Goal: Find specific page/section: Find specific page/section

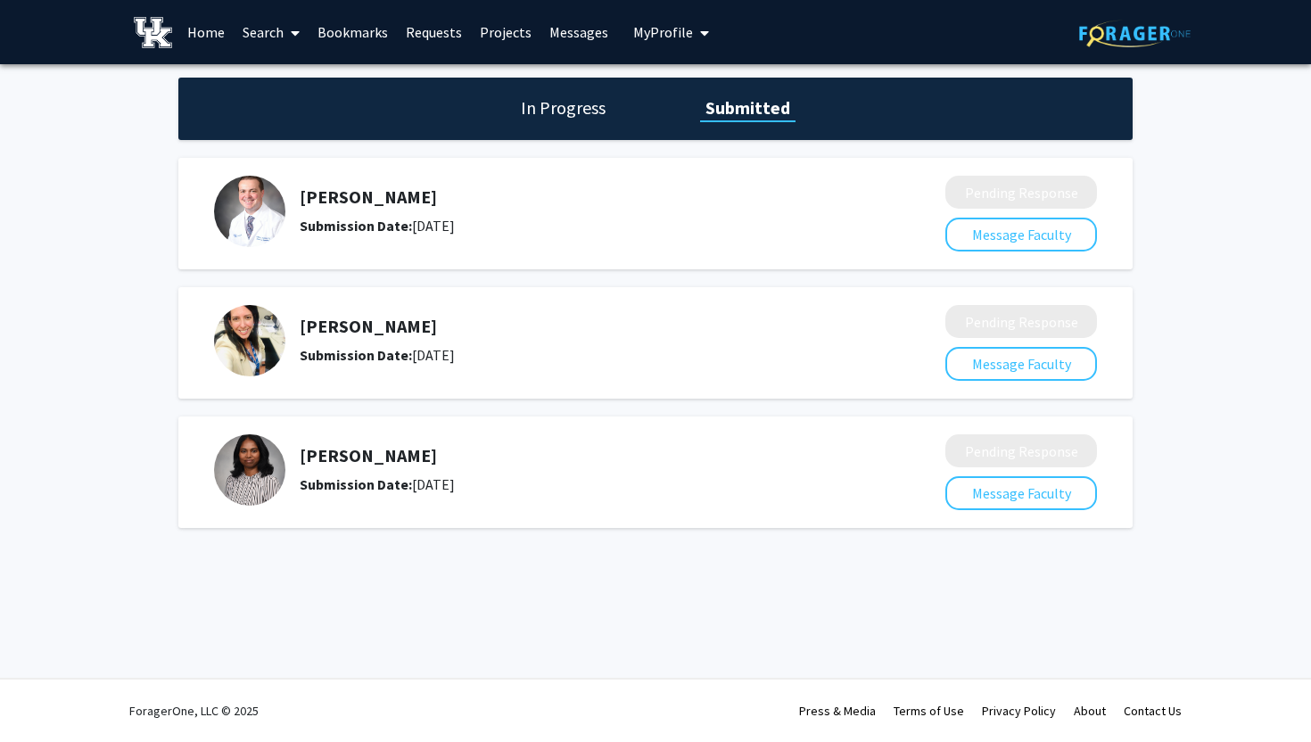
click at [207, 33] on link "Home" at bounding box center [205, 32] width 55 height 62
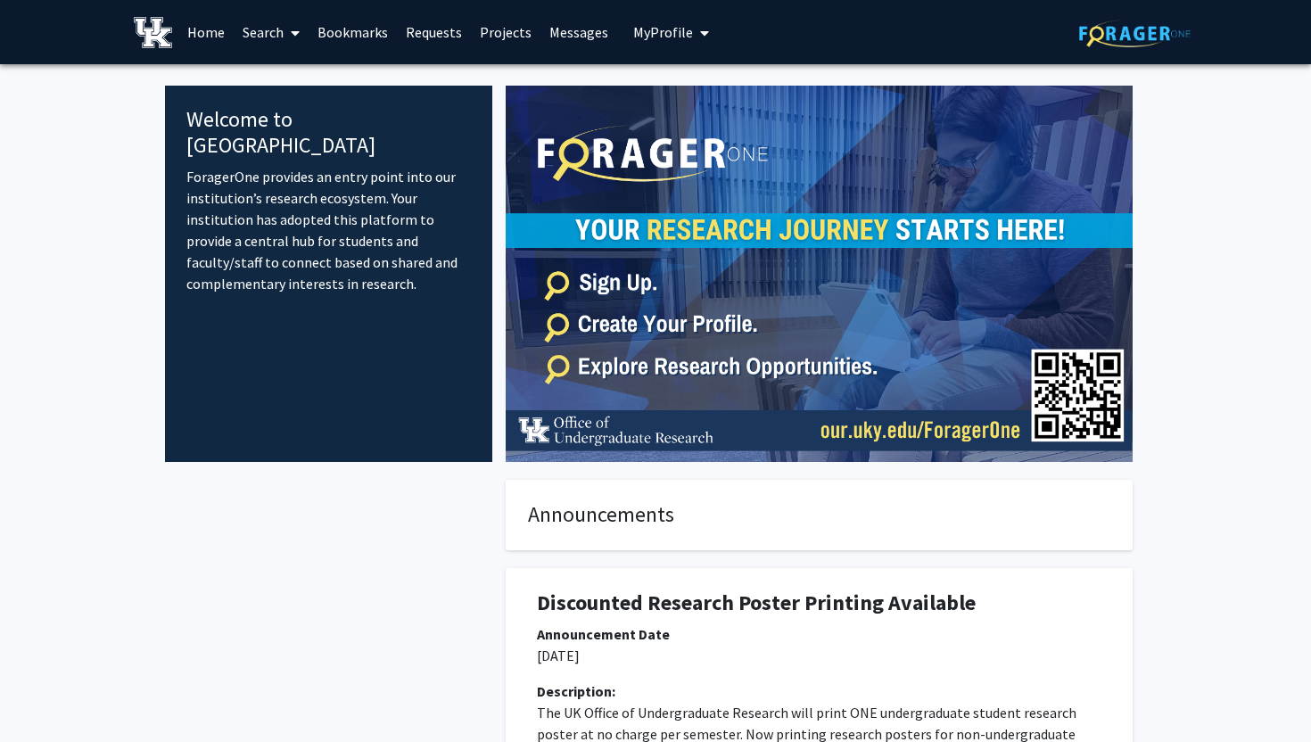
click at [497, 35] on link "Projects" at bounding box center [506, 32] width 70 height 62
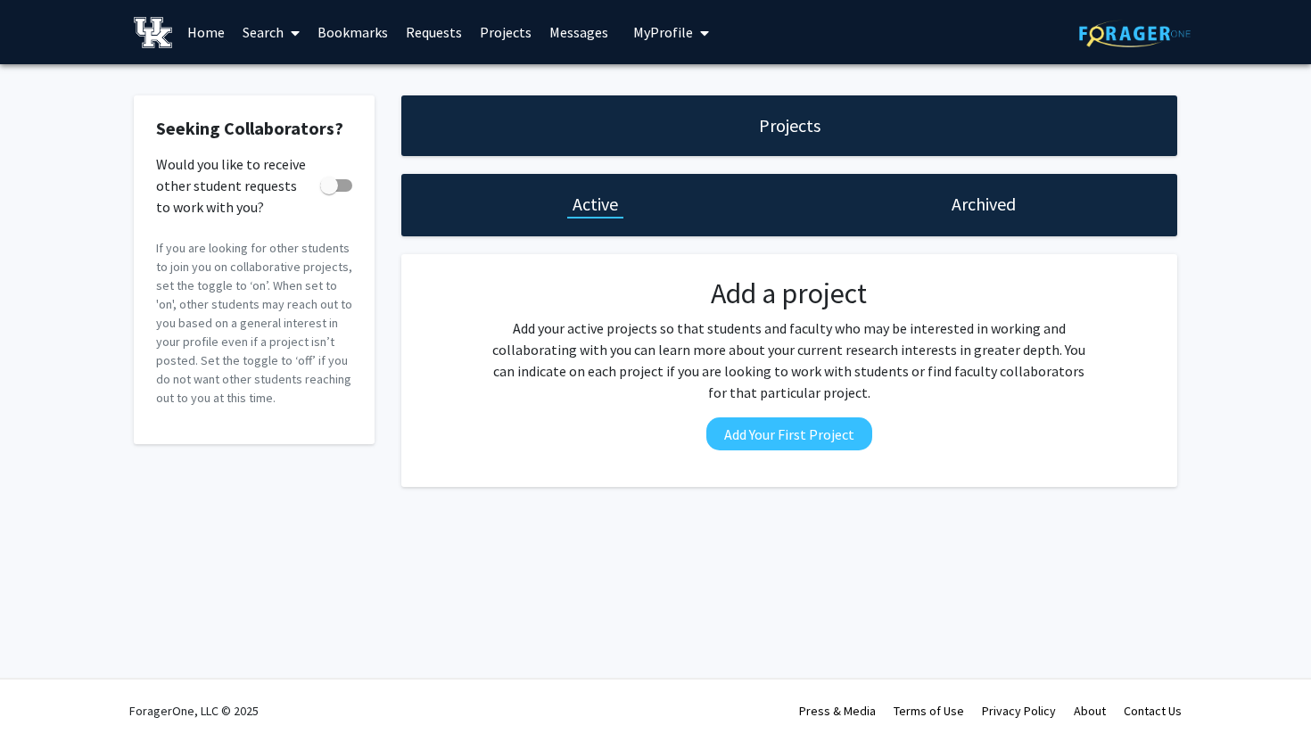
click at [281, 26] on link "Search" at bounding box center [271, 32] width 75 height 62
click at [295, 95] on span "Faculty/Staff" at bounding box center [299, 82] width 131 height 36
